Goal: Task Accomplishment & Management: Manage account settings

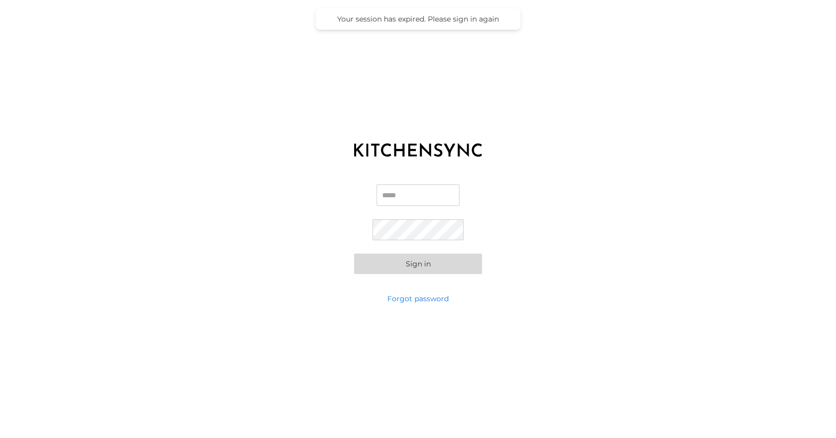
click at [441, 203] on input "Email" at bounding box center [418, 194] width 83 height 21
click at [354, 253] on button "Sign in" at bounding box center [418, 263] width 128 height 20
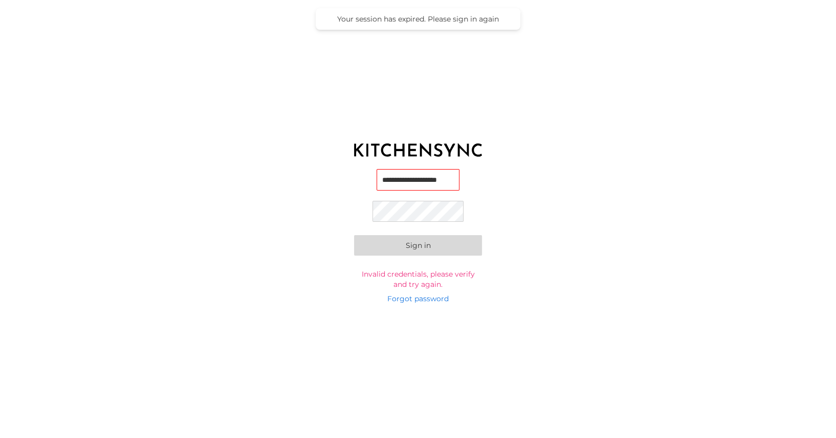
click at [446, 243] on button "Sign in" at bounding box center [418, 245] width 128 height 20
click at [421, 183] on input "**********" at bounding box center [418, 180] width 83 height 21
type input "**********"
click at [354, 236] on button "Sign in" at bounding box center [418, 246] width 128 height 20
click at [354, 235] on button "Sign in" at bounding box center [418, 245] width 128 height 20
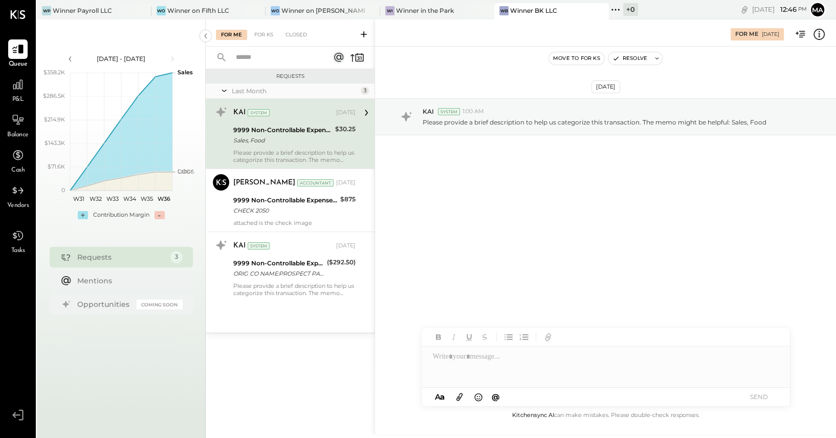
click at [18, 6] on div at bounding box center [17, 14] width 15 height 29
click at [825, 13] on div "ma" at bounding box center [818, 10] width 16 height 16
click at [822, 11] on button "ma" at bounding box center [818, 10] width 16 height 16
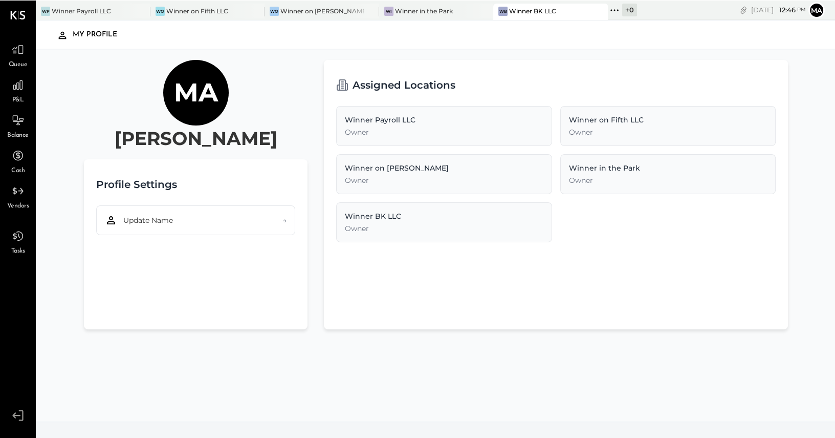
click at [19, 404] on ul "Queue P&L Balance Cash Vendors Tasks" at bounding box center [18, 222] width 35 height 367
click at [20, 422] on div at bounding box center [18, 422] width 31 height 31
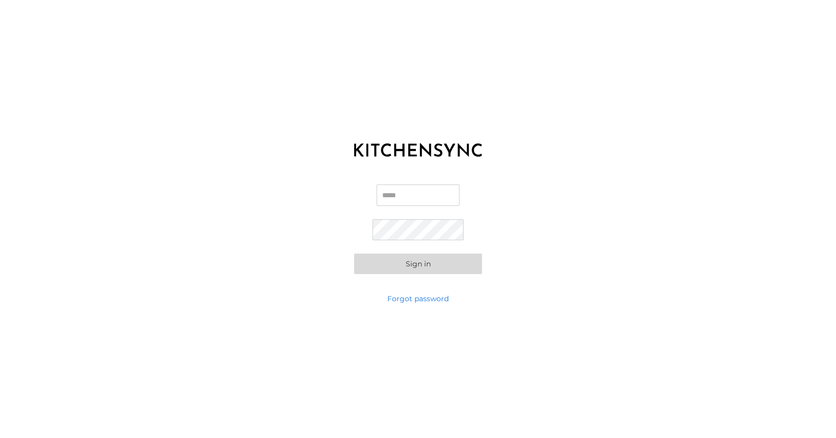
click at [408, 196] on input "Email" at bounding box center [418, 194] width 83 height 21
type input "**********"
click at [354, 253] on button "Sign in" at bounding box center [418, 263] width 128 height 20
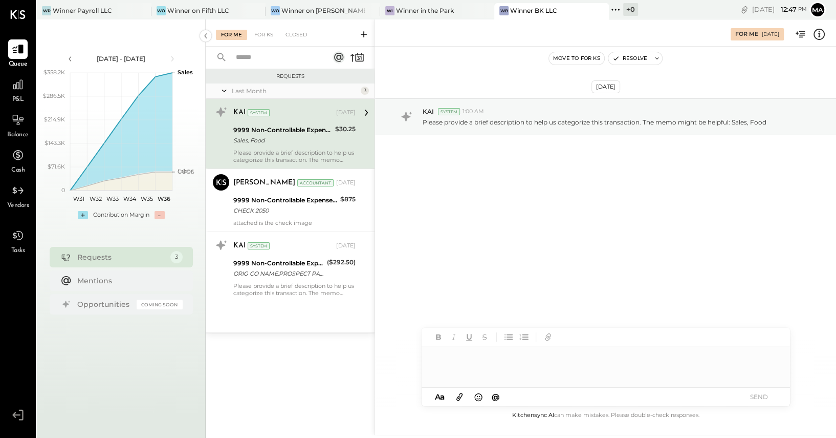
click at [12, 9] on div at bounding box center [17, 14] width 15 height 29
click at [16, 16] on icon at bounding box center [17, 14] width 15 height 9
click at [820, 35] on icon at bounding box center [819, 34] width 13 height 13
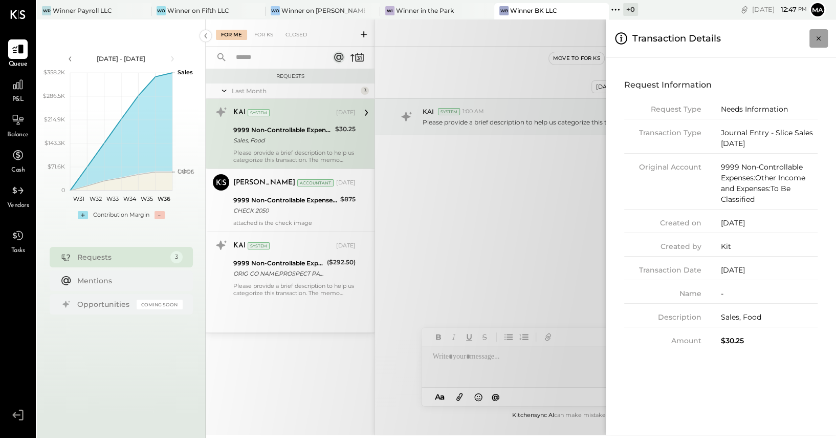
click at [821, 38] on icon "Close panel" at bounding box center [819, 38] width 10 height 10
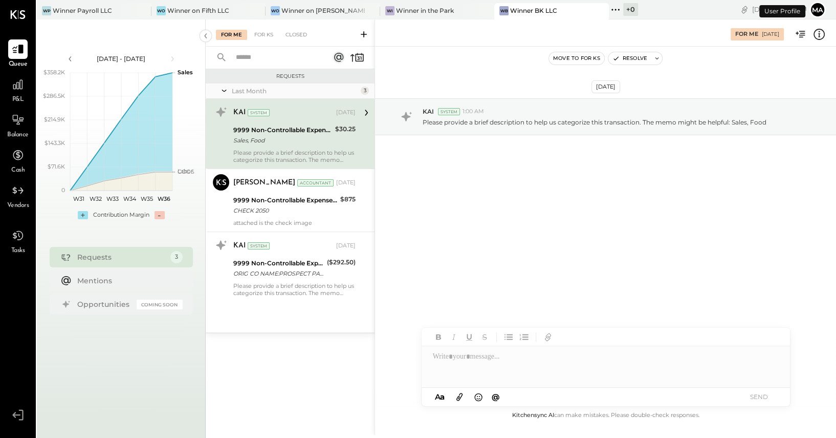
click at [821, 9] on button "ma" at bounding box center [818, 10] width 16 height 16
